Goal: Information Seeking & Learning: Learn about a topic

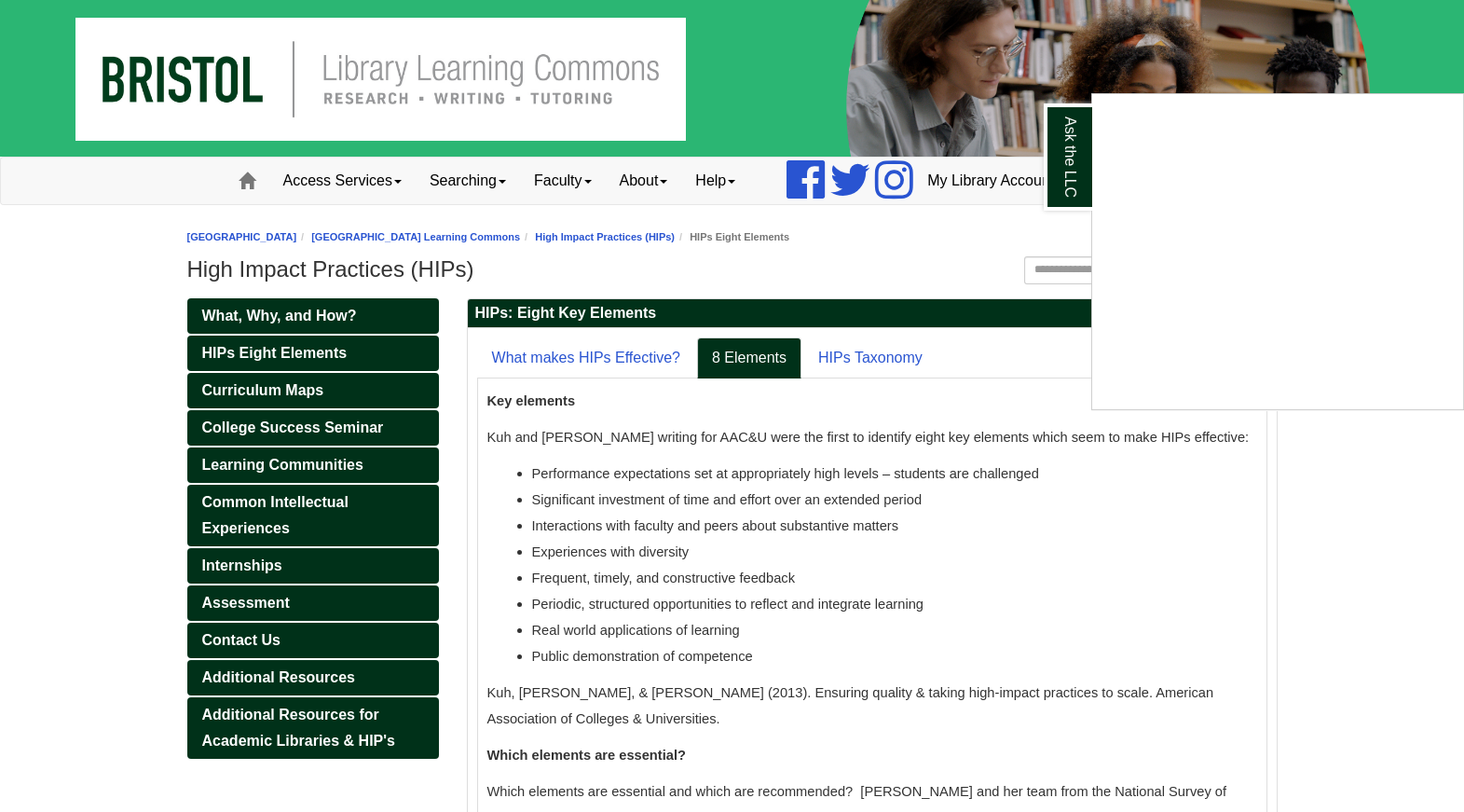
click at [666, 234] on div "Ask the LLC" at bounding box center [732, 406] width 1464 height 812
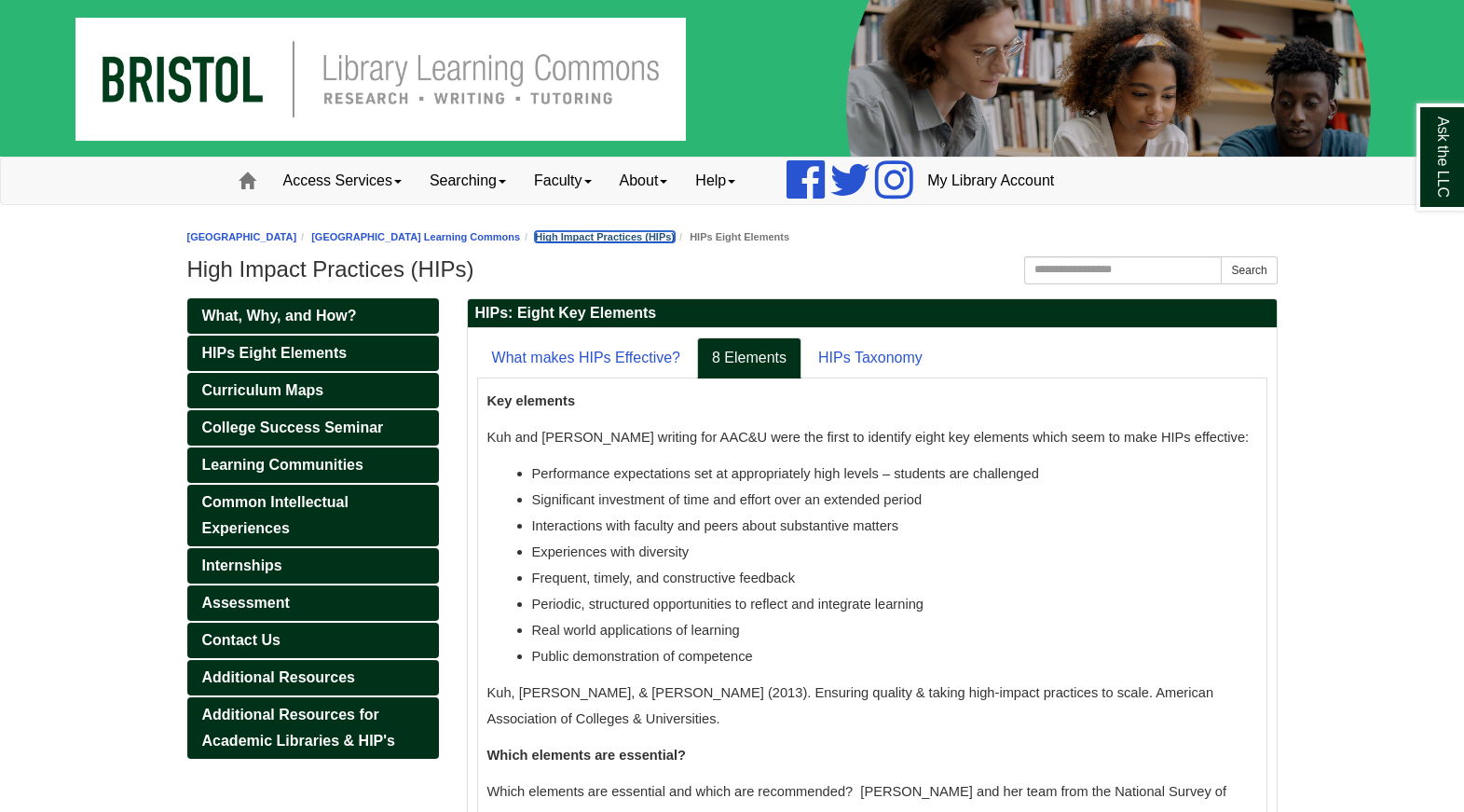
click at [667, 235] on link "High Impact Practices (HIPs)" at bounding box center [604, 237] width 140 height 11
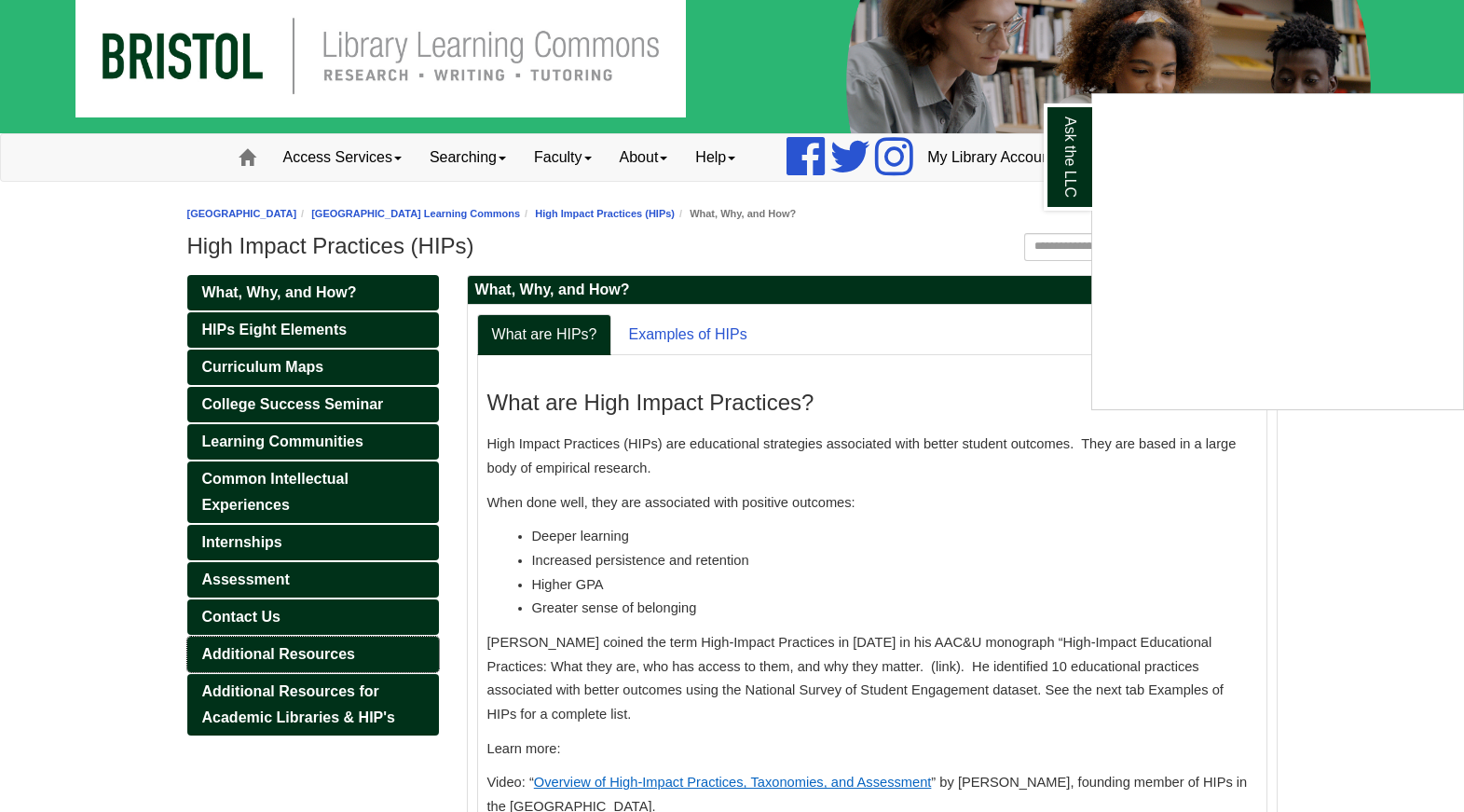
scroll to position [32, 0]
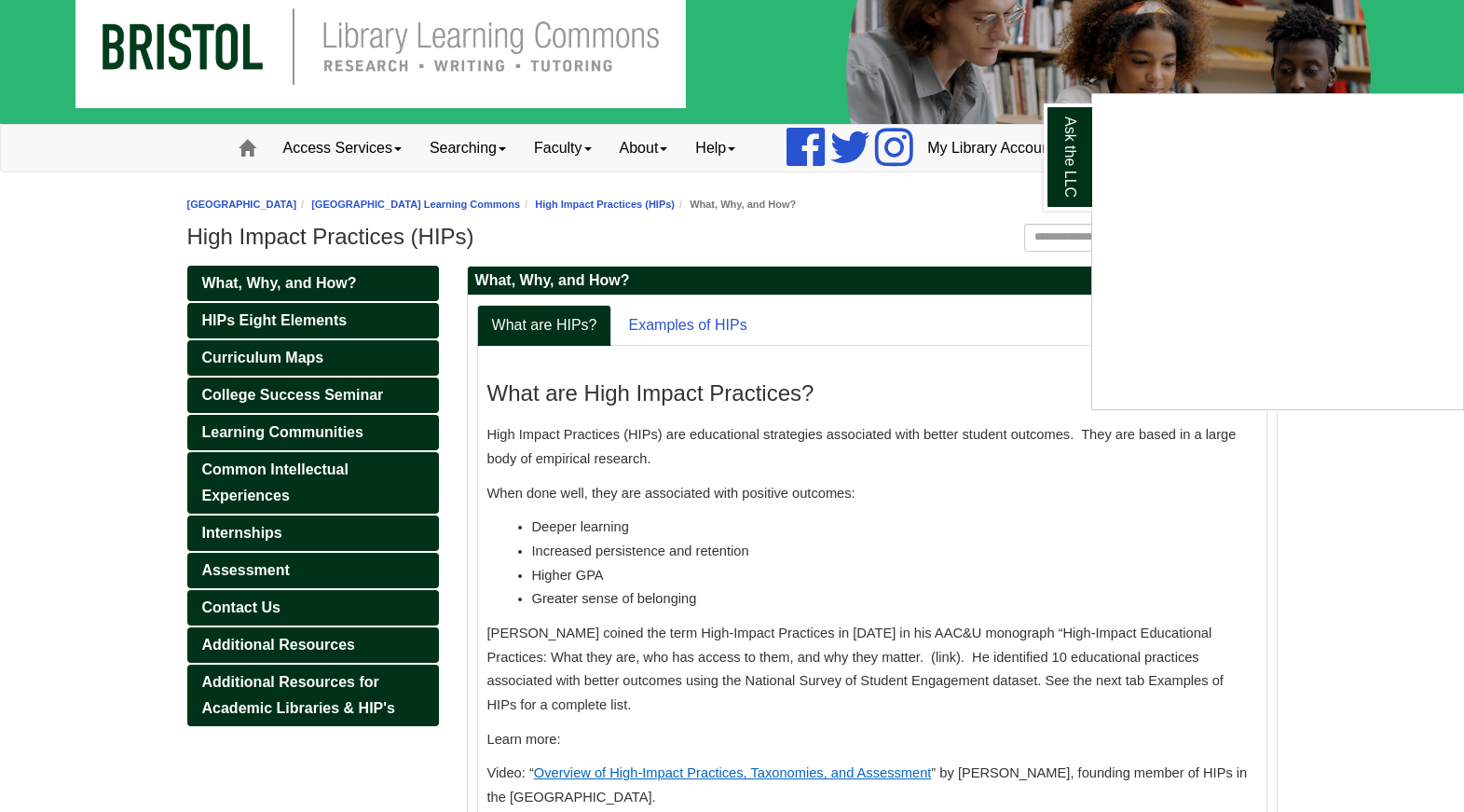
click at [289, 350] on div "Ask the LLC" at bounding box center [732, 406] width 1464 height 812
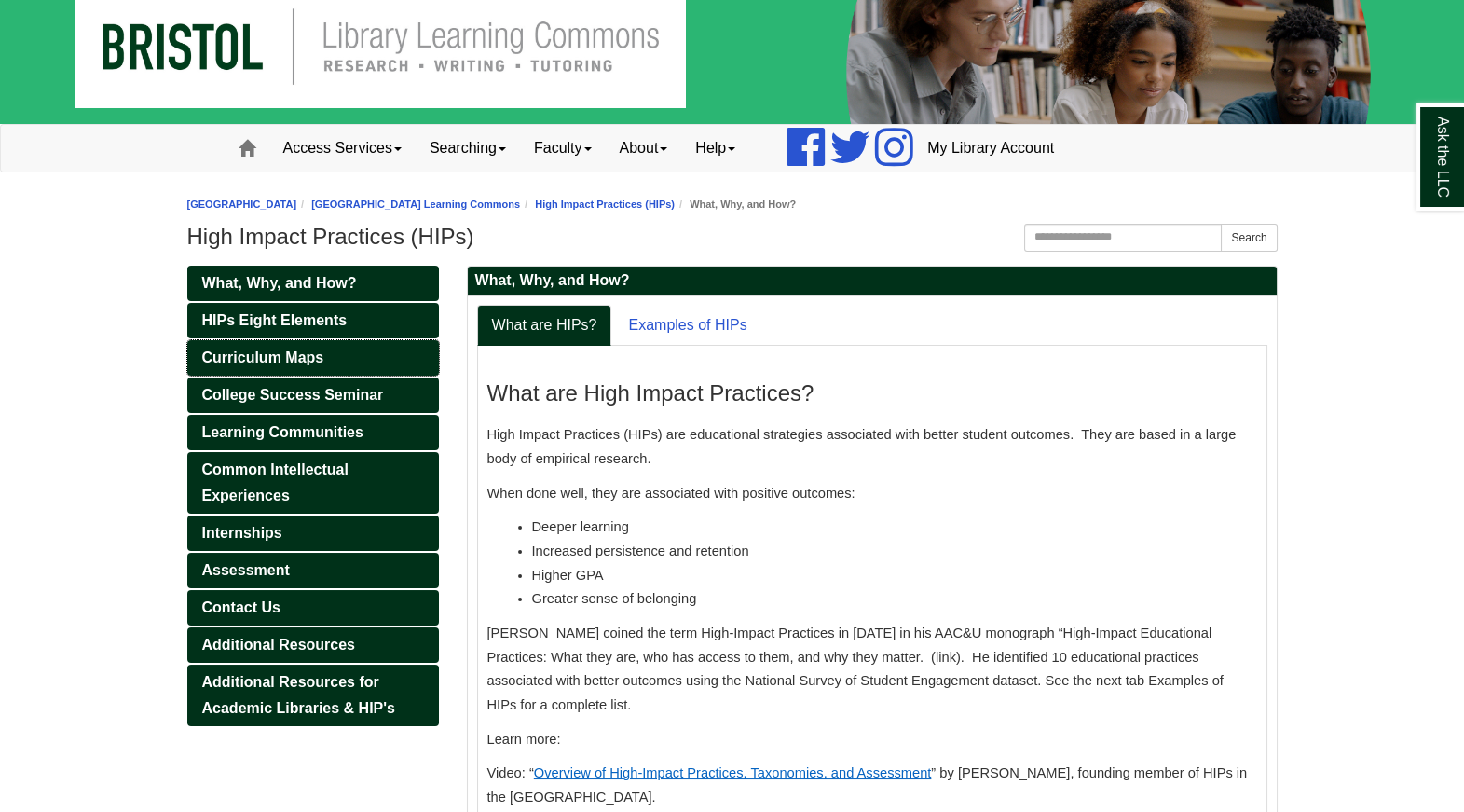
click at [285, 358] on span "Curriculum Maps" at bounding box center [263, 357] width 122 height 16
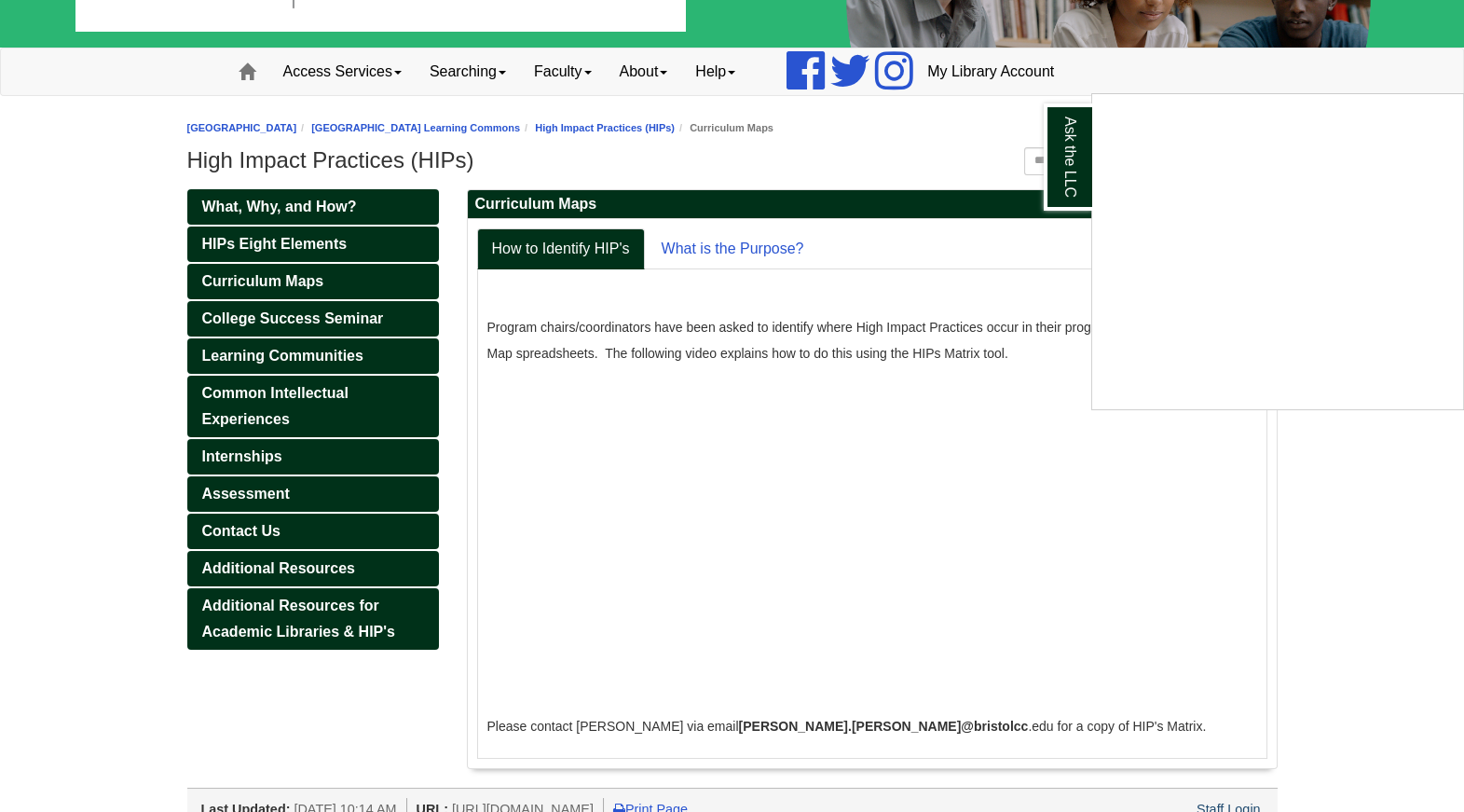
scroll to position [132, 0]
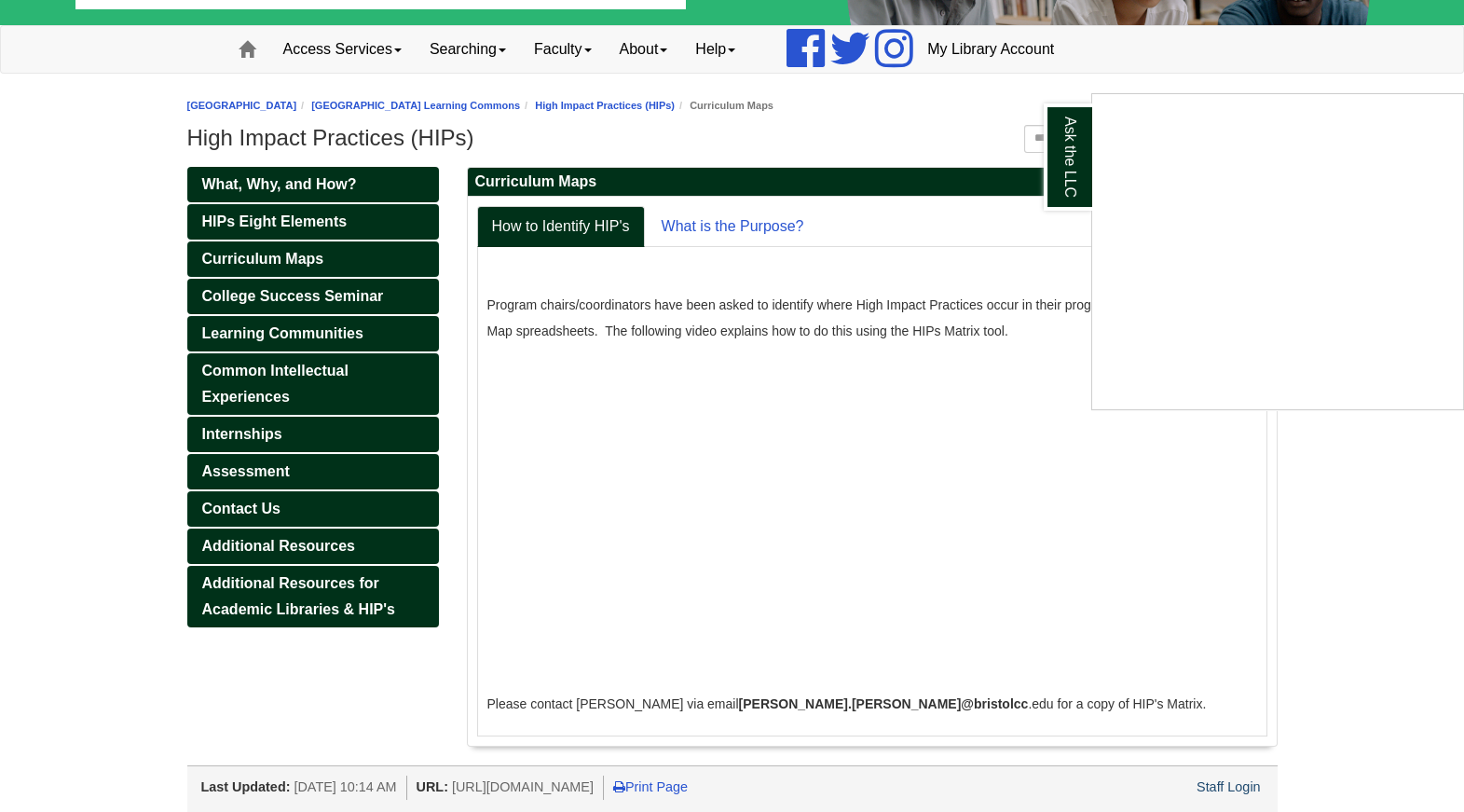
click at [308, 292] on div "Ask the LLC" at bounding box center [732, 406] width 1464 height 812
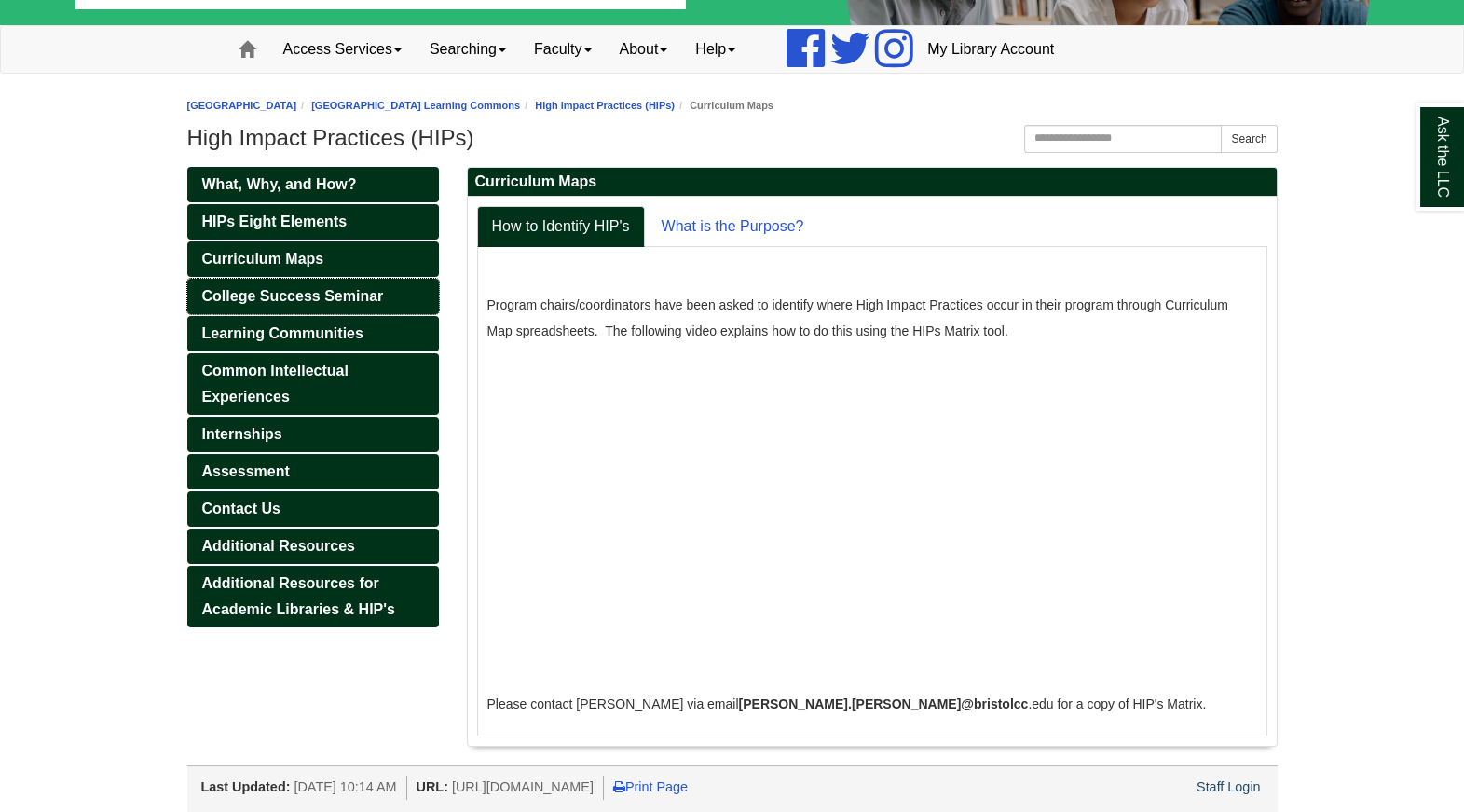
click at [308, 292] on span "College Success Seminar" at bounding box center [293, 295] width 182 height 16
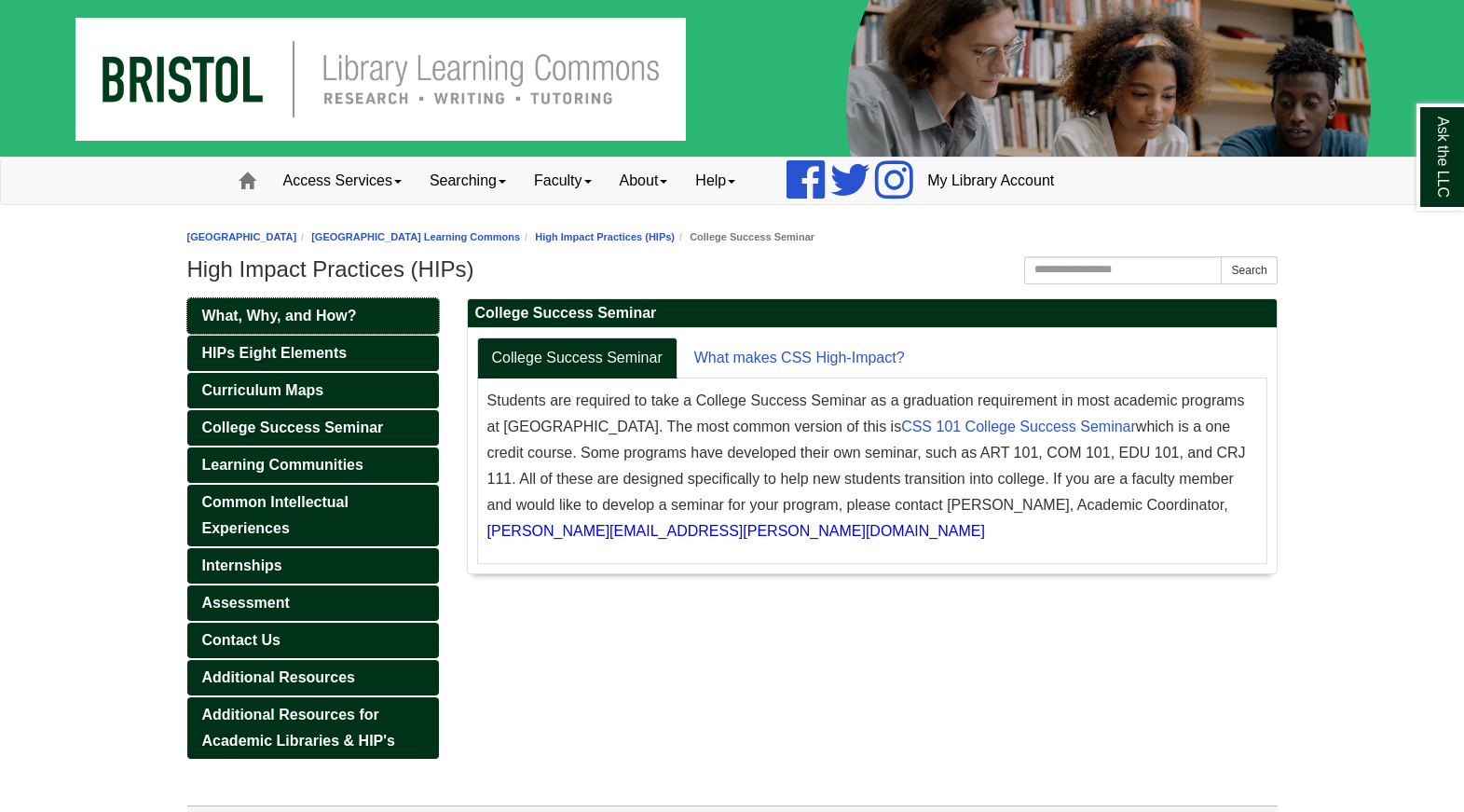
scroll to position [38, 0]
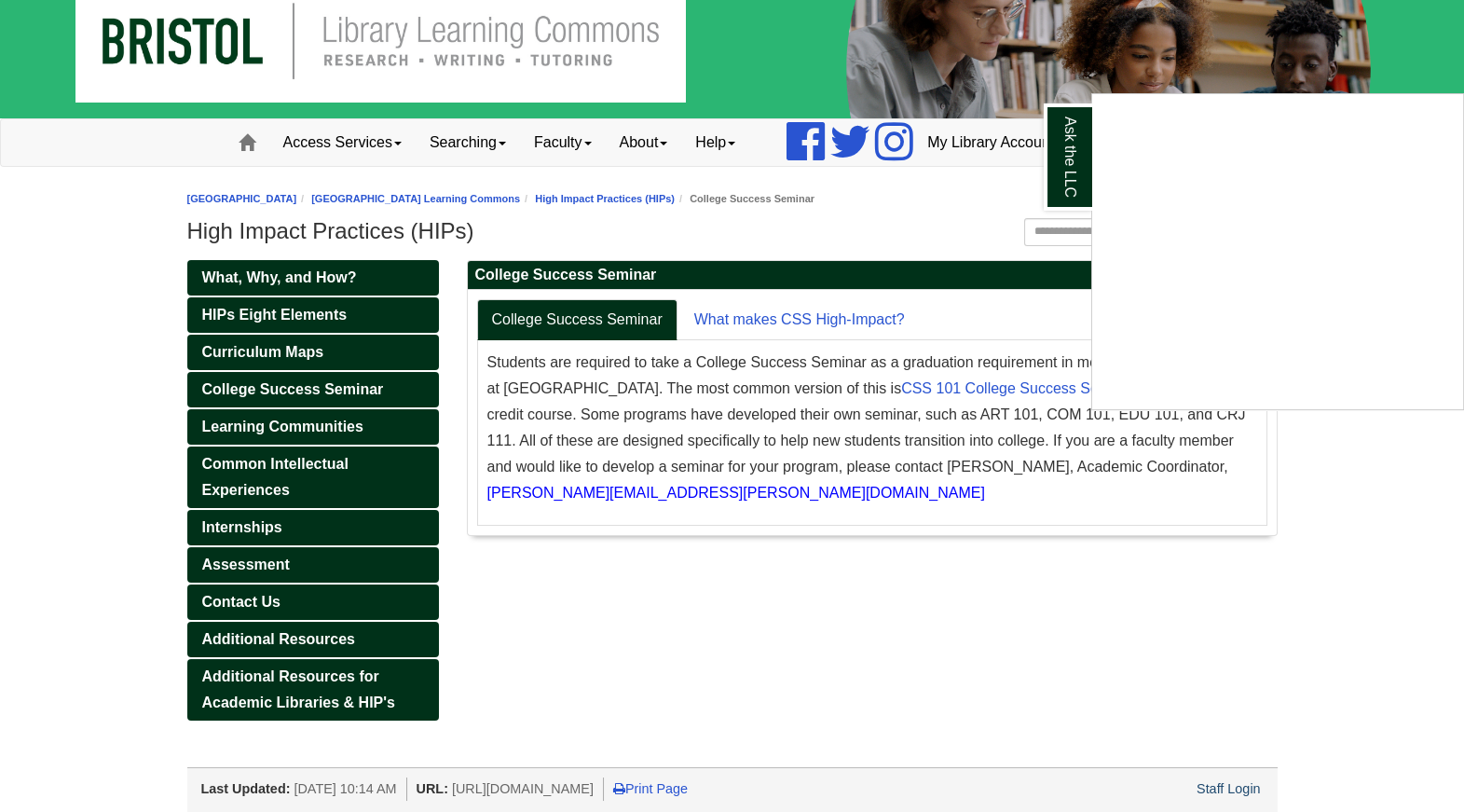
click at [254, 641] on div "Ask the LLC" at bounding box center [732, 406] width 1464 height 812
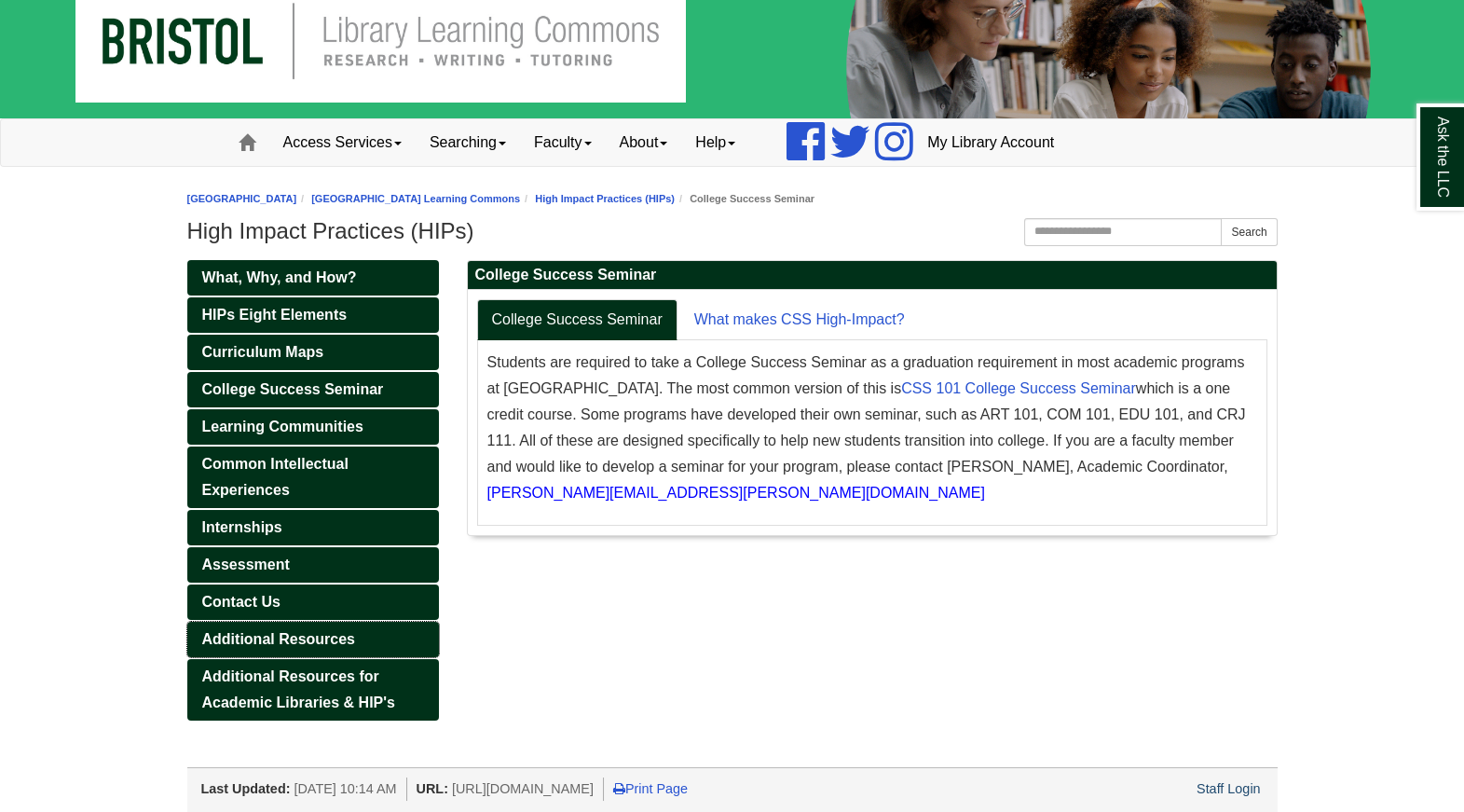
click at [256, 636] on span "Additional Resources" at bounding box center [278, 639] width 152 height 16
